Goal: Check status: Check status

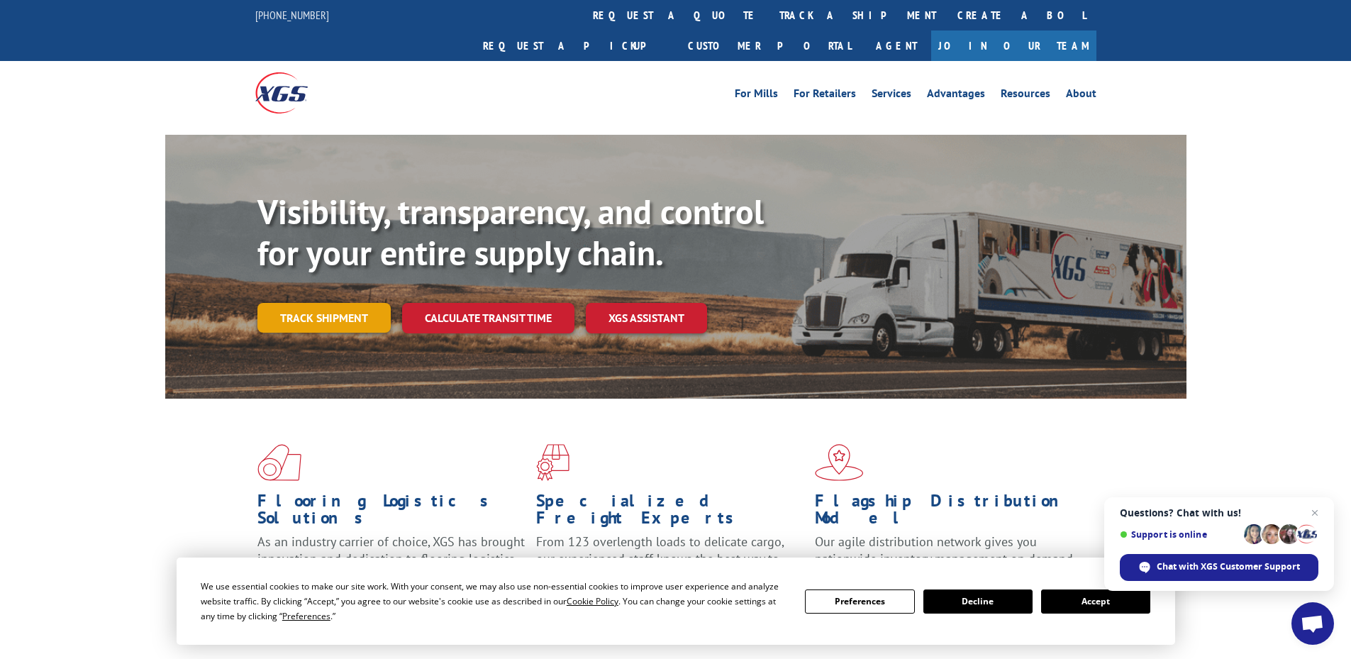
click at [347, 303] on link "Track shipment" at bounding box center [323, 318] width 133 height 30
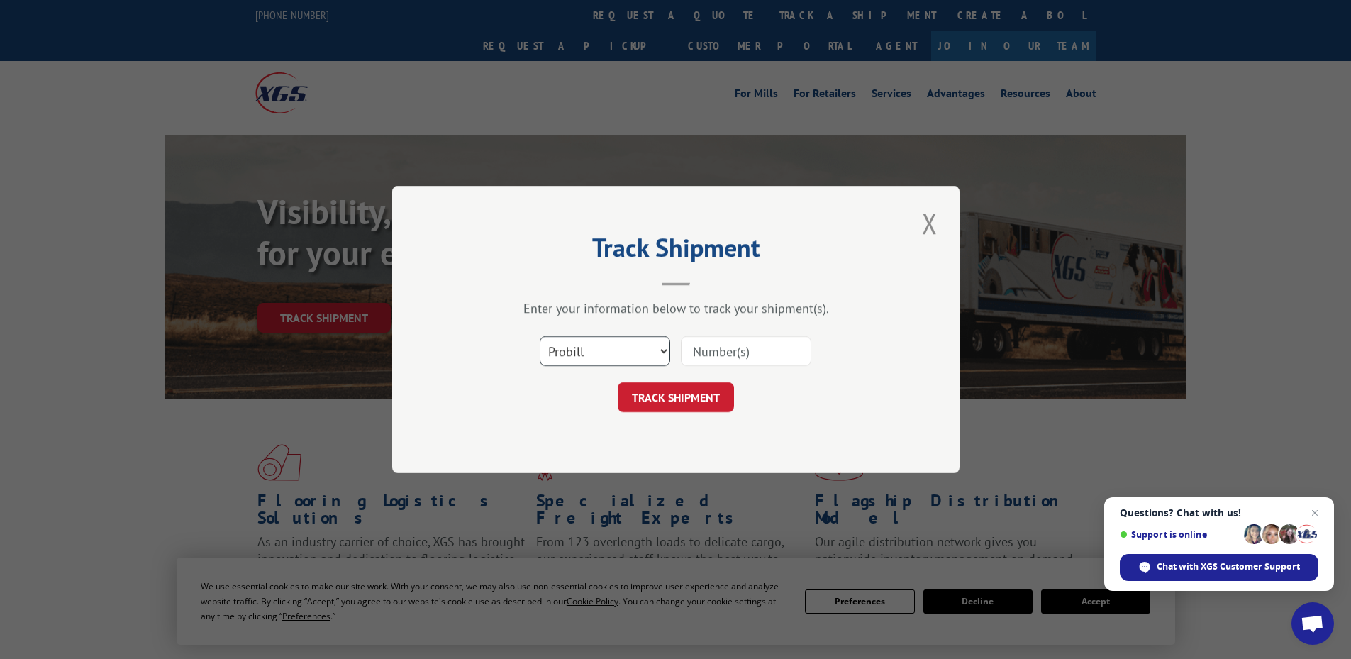
click at [600, 353] on select "Select category... Probill BOL PO" at bounding box center [605, 351] width 130 height 30
select select "po"
click at [540, 336] on select "Select category... Probill BOL PO" at bounding box center [605, 351] width 130 height 30
click at [774, 347] on input at bounding box center [746, 351] width 130 height 30
type input "14544828"
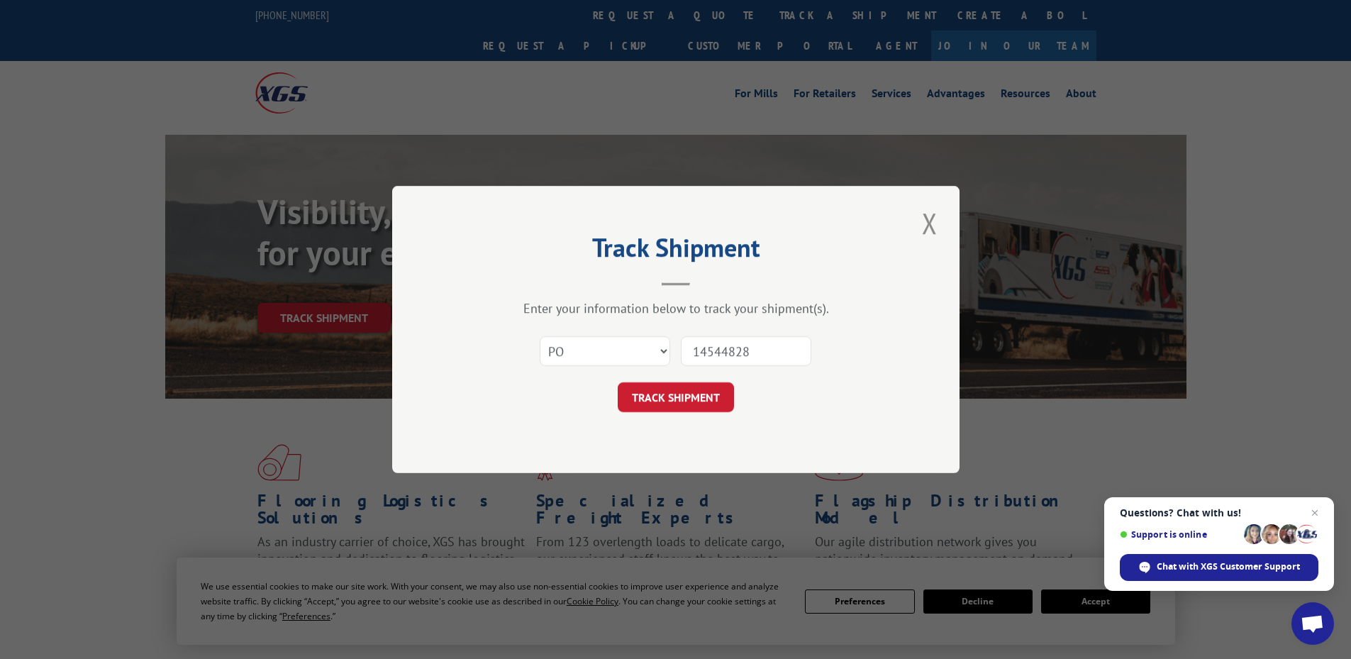
click at [618, 382] on button "TRACK SHIPMENT" at bounding box center [676, 397] width 116 height 30
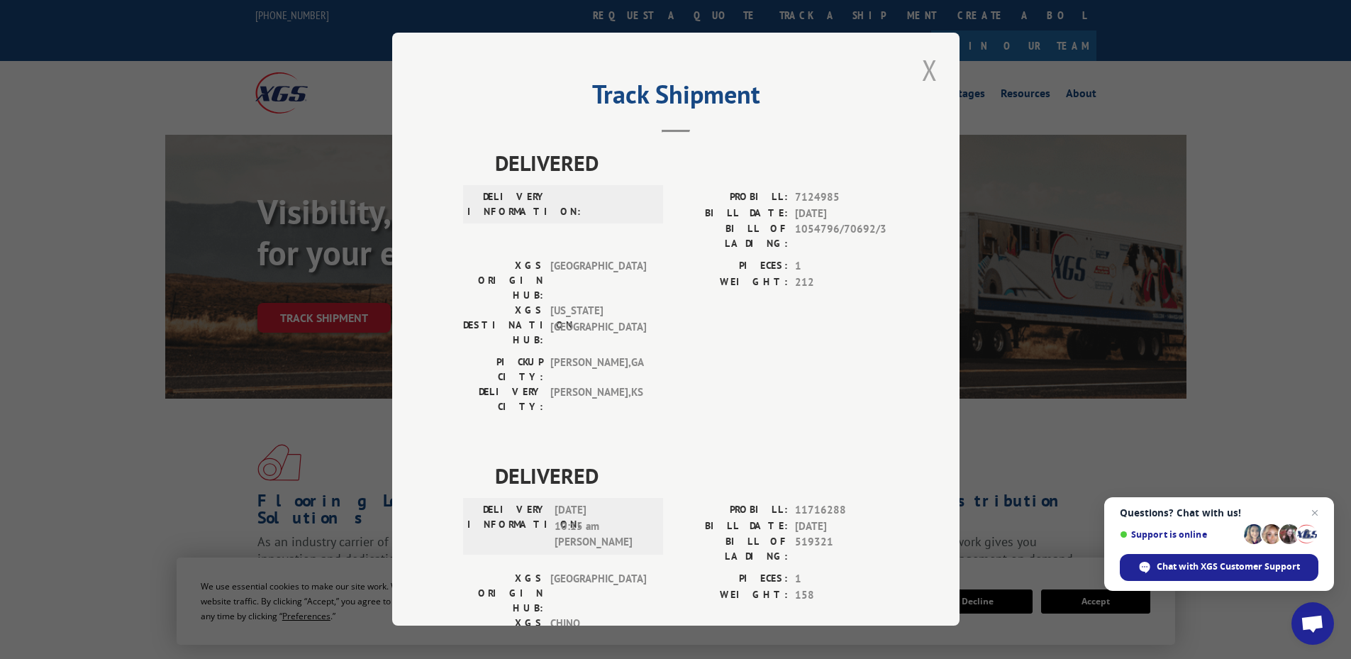
click at [918, 68] on button "Close modal" at bounding box center [930, 69] width 24 height 39
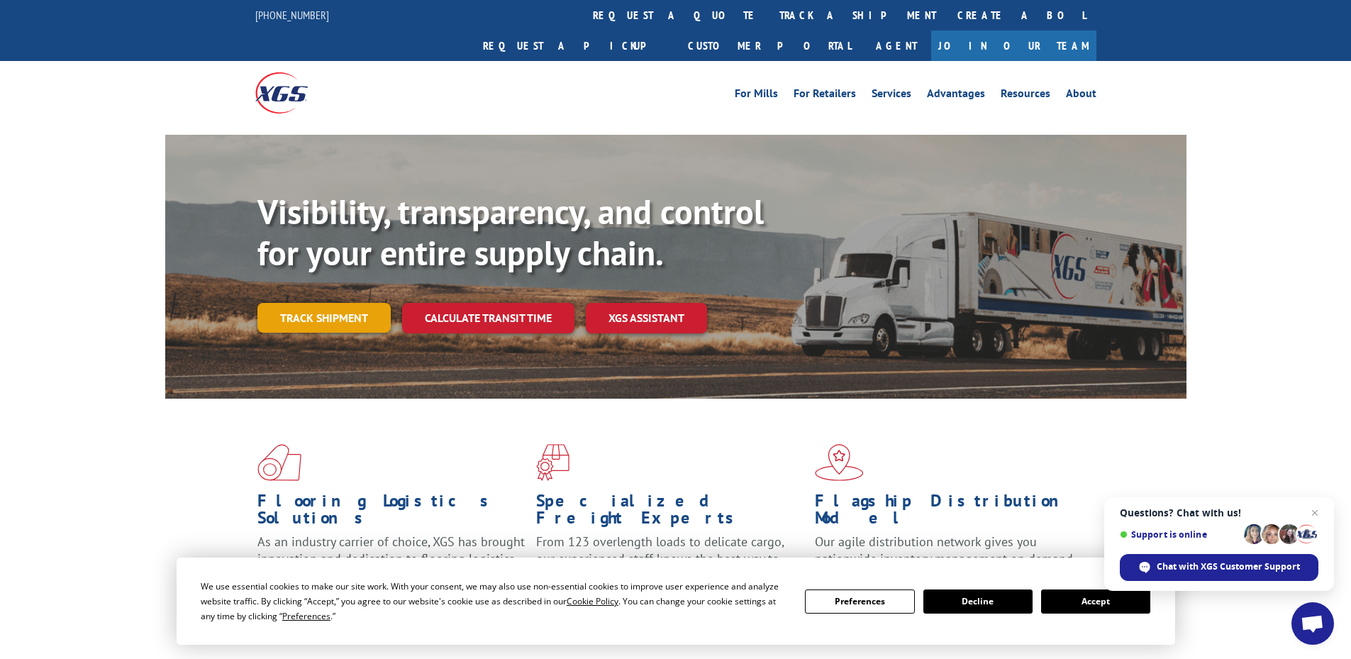
click at [316, 303] on link "Track shipment" at bounding box center [323, 318] width 133 height 30
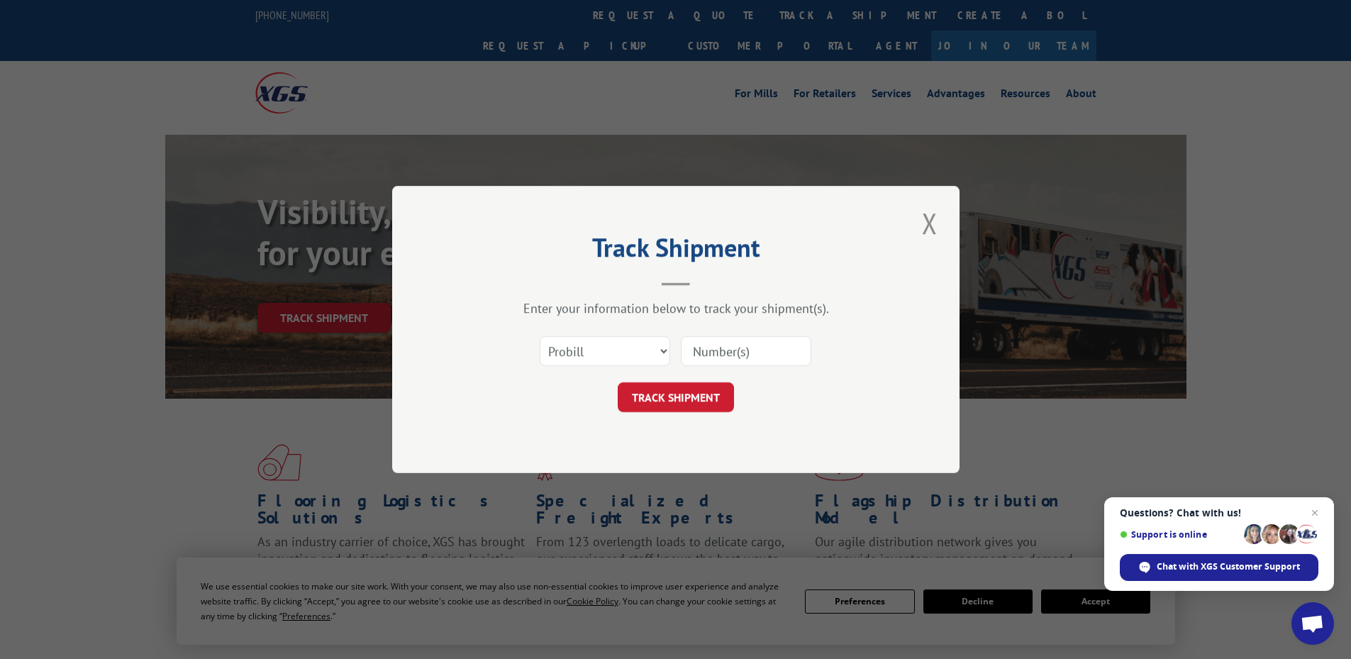
drag, startPoint x: 599, startPoint y: 334, endPoint x: 608, endPoint y: 364, distance: 31.7
click at [606, 349] on div "Select category... Probill BOL PO" at bounding box center [675, 351] width 425 height 47
click at [615, 347] on select "Select category... Probill BOL PO" at bounding box center [605, 351] width 130 height 30
select select "po"
click at [540, 336] on select "Select category... Probill BOL PO" at bounding box center [605, 351] width 130 height 30
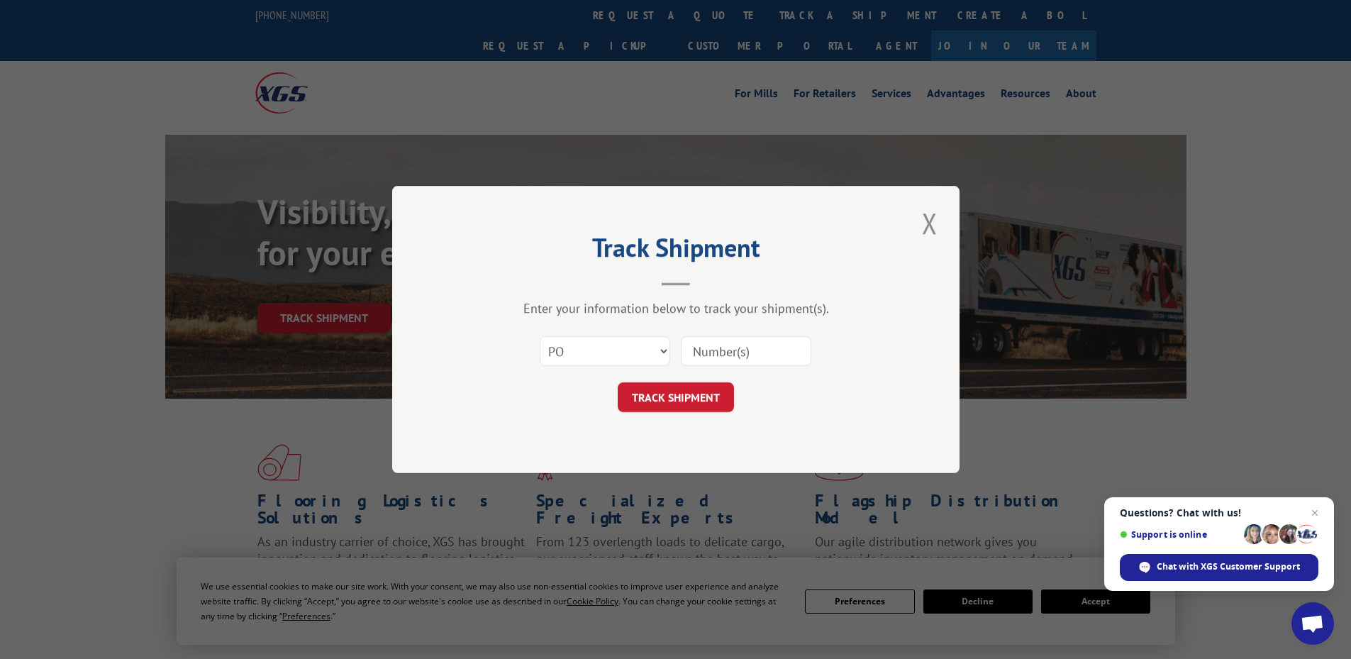
click at [708, 343] on input at bounding box center [746, 351] width 130 height 30
type input "14544834"
click at [618, 382] on button "TRACK SHIPMENT" at bounding box center [676, 397] width 116 height 30
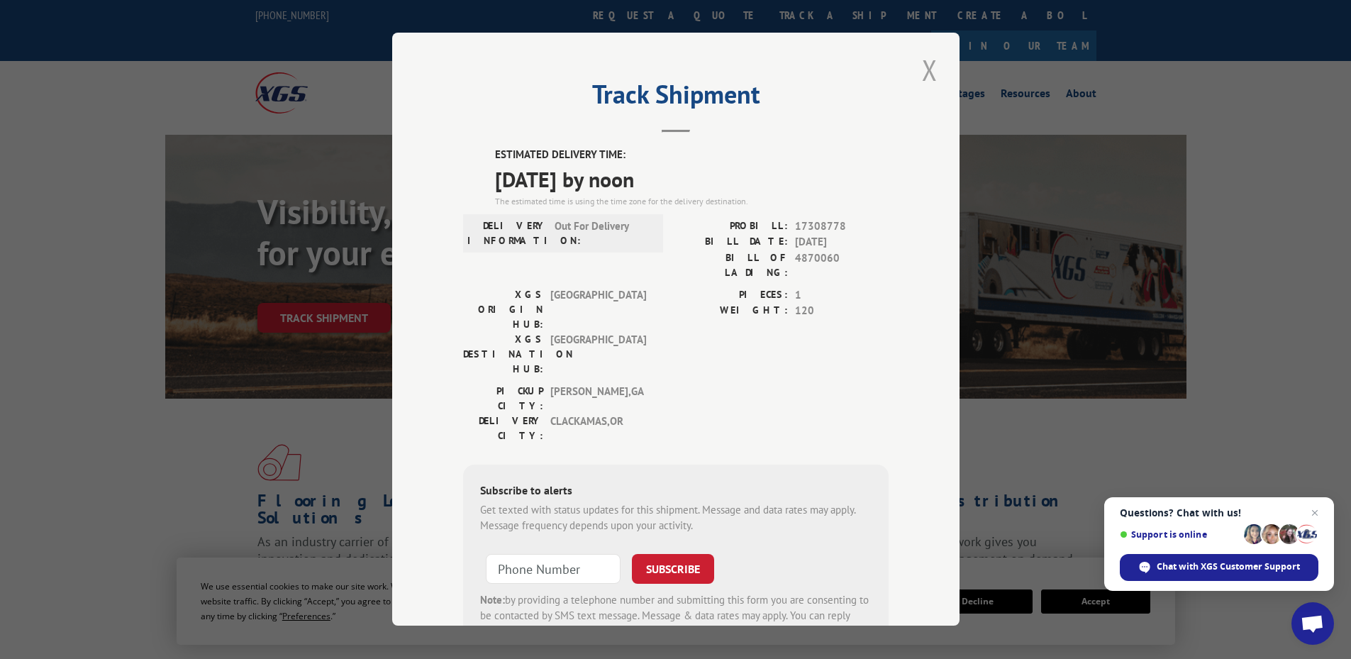
click at [925, 74] on button "Close modal" at bounding box center [930, 69] width 24 height 39
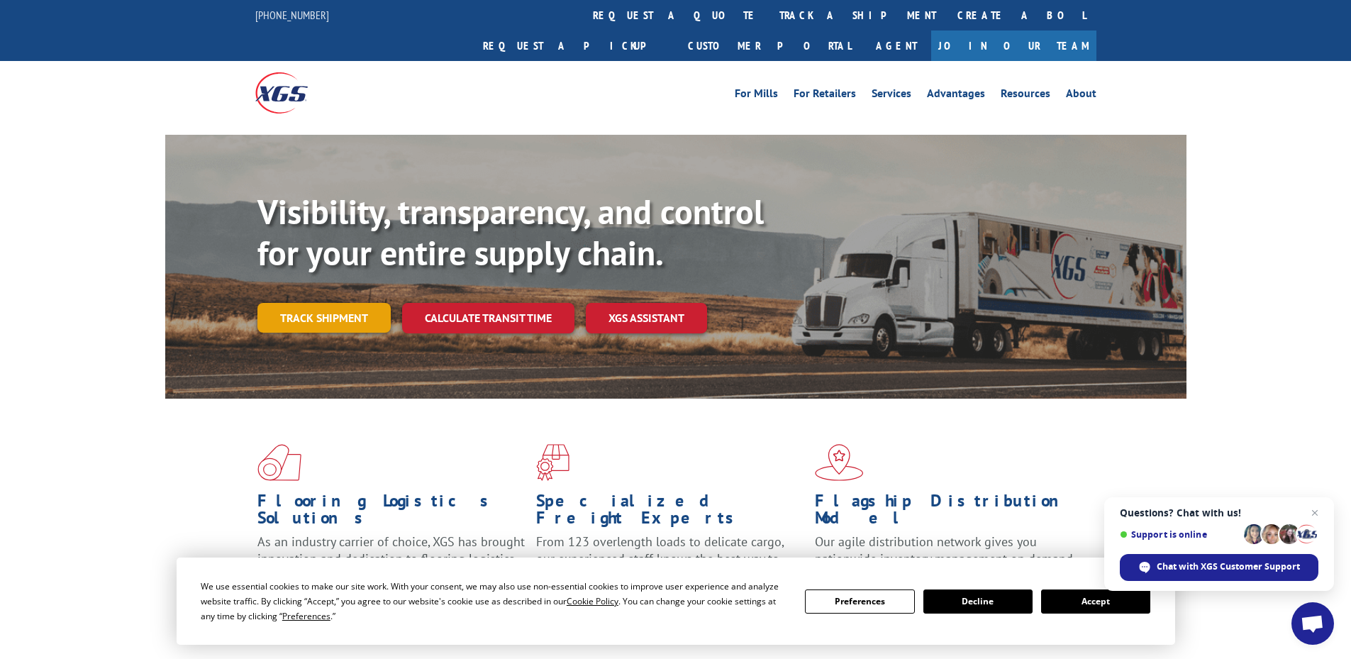
click at [324, 303] on link "Track shipment" at bounding box center [323, 318] width 133 height 30
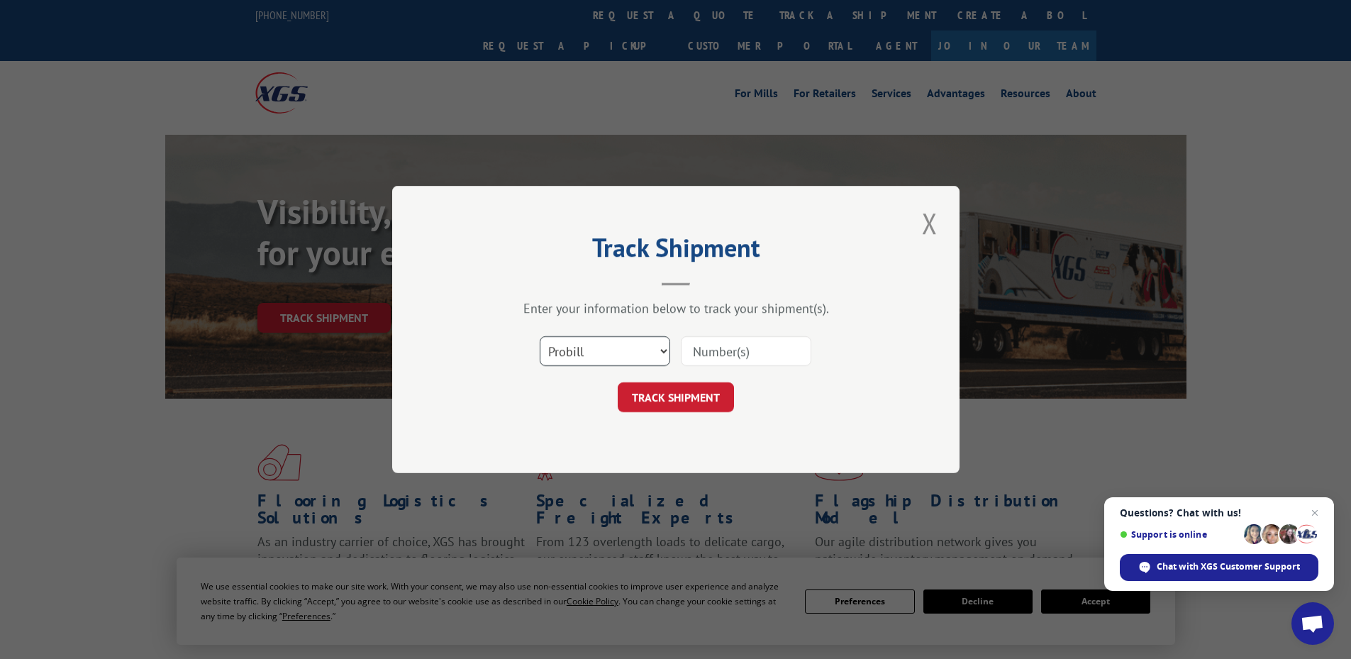
click at [625, 360] on select "Select category... Probill BOL PO" at bounding box center [605, 351] width 130 height 30
select select "po"
click at [540, 336] on select "Select category... Probill BOL PO" at bounding box center [605, 351] width 130 height 30
click at [763, 357] on input at bounding box center [746, 351] width 130 height 30
type input "14544820"
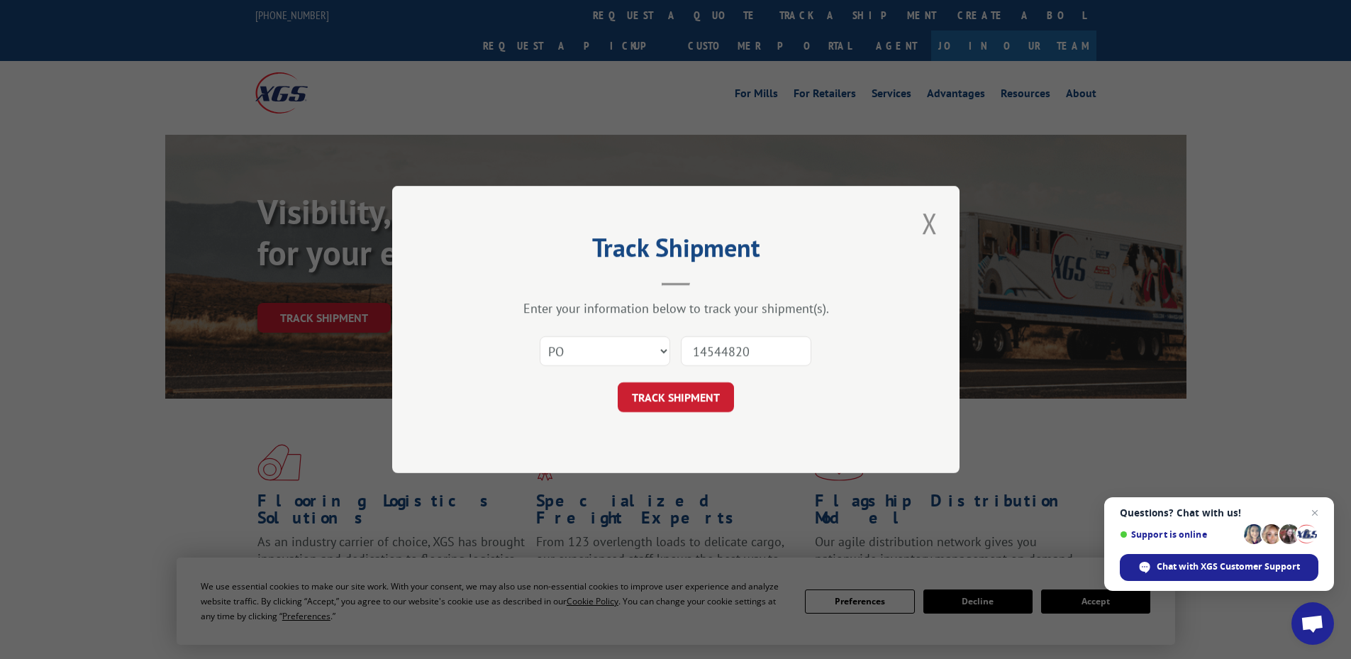
click button "TRACK SHIPMENT" at bounding box center [676, 397] width 116 height 30
